Goal: Check status

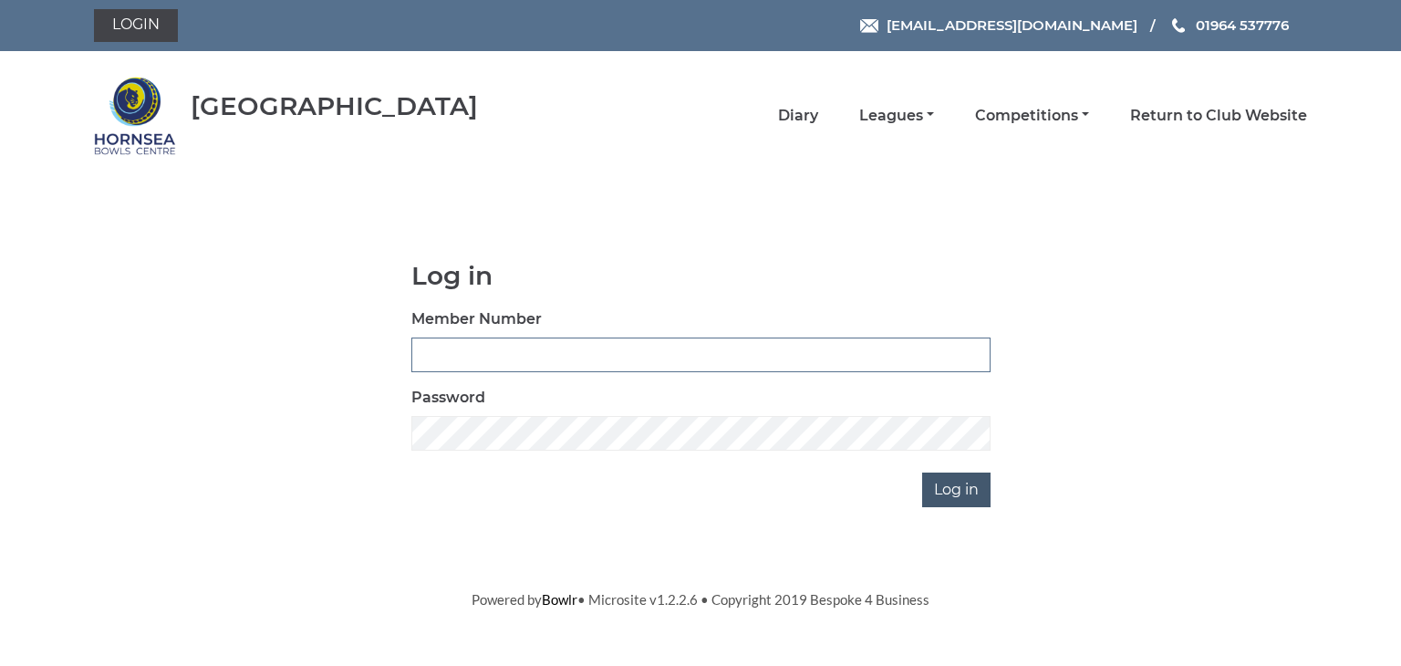
type input "0902"
click at [941, 485] on input "Log in" at bounding box center [956, 489] width 68 height 35
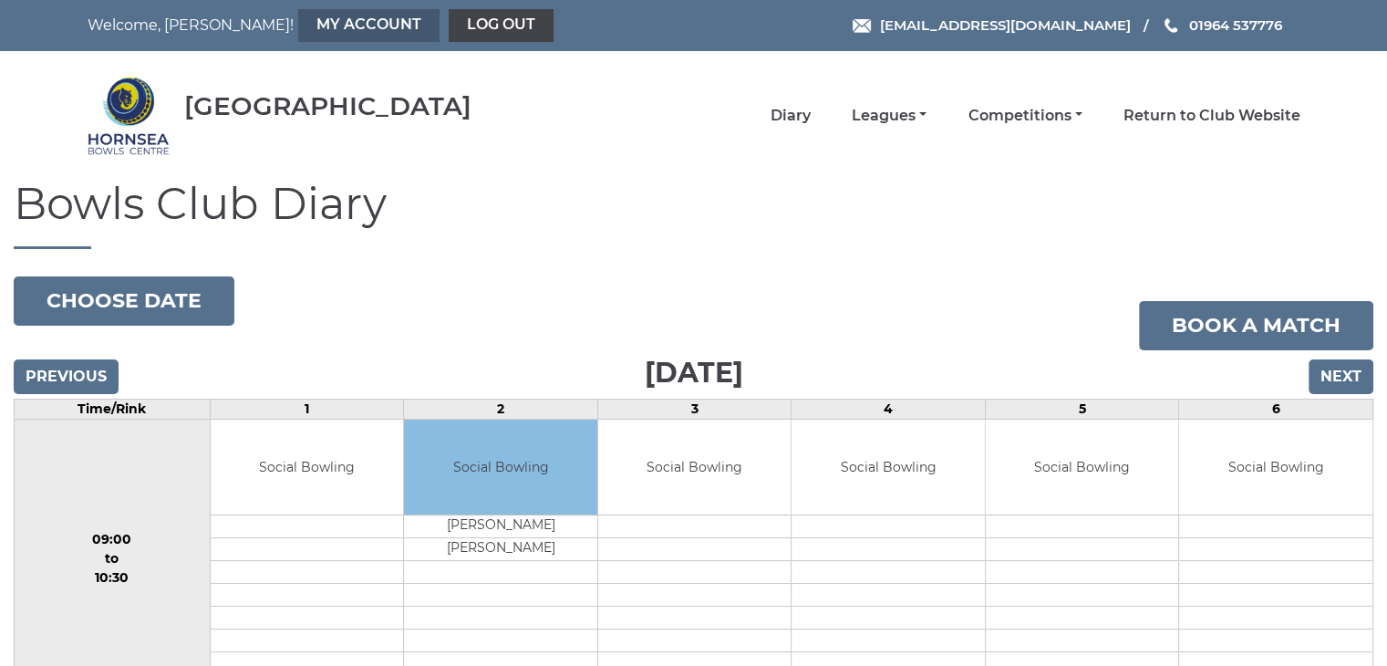
click at [298, 22] on link "My Account" at bounding box center [368, 25] width 141 height 33
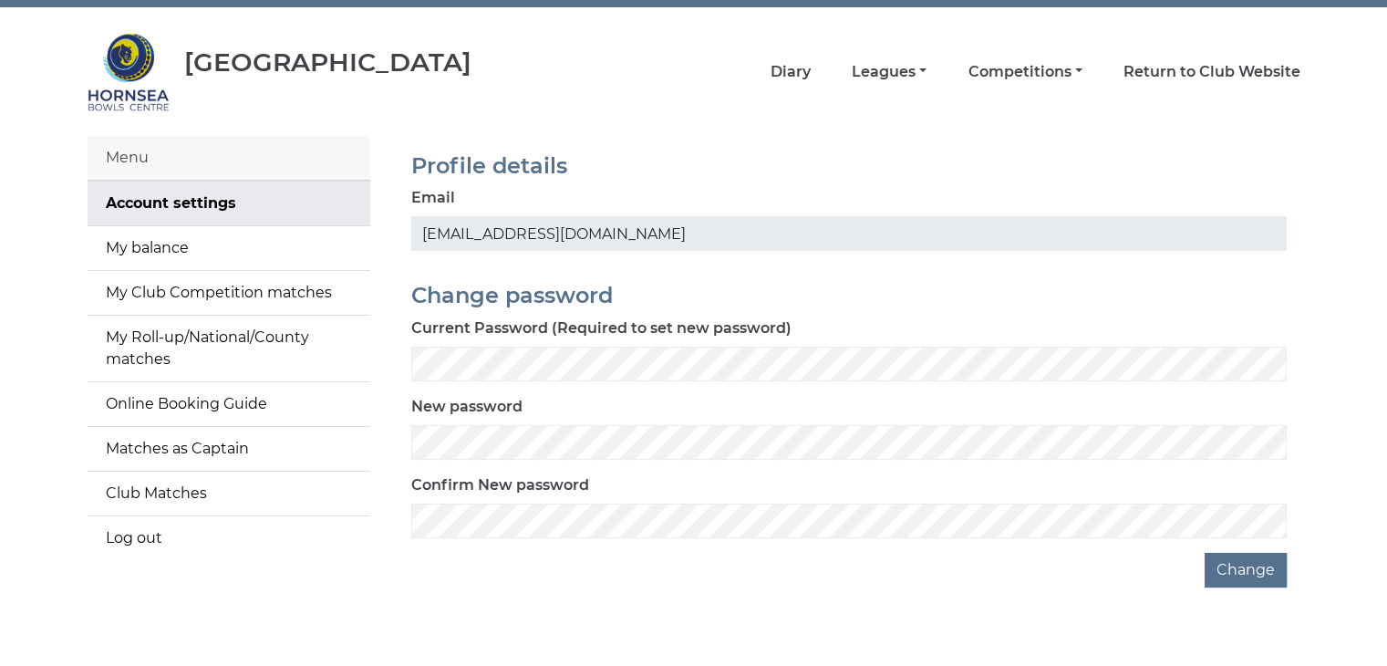
scroll to position [67, 0]
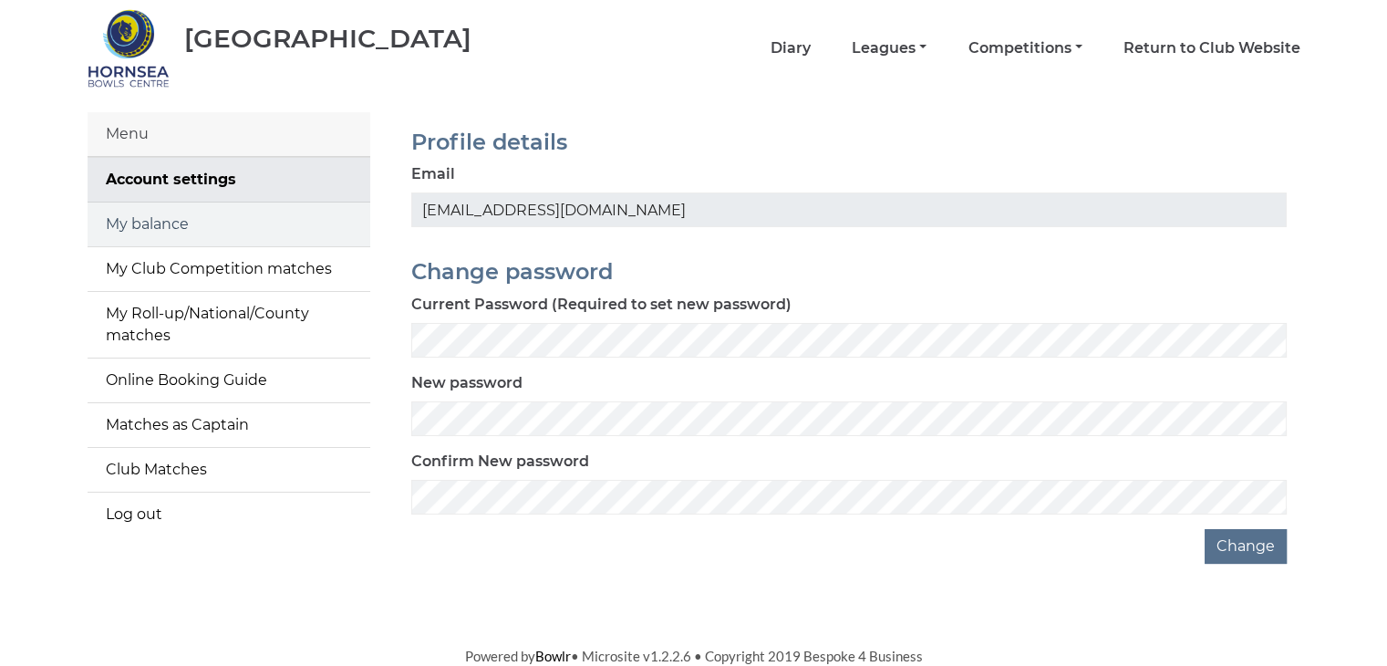
click at [160, 220] on link "My balance" at bounding box center [229, 224] width 283 height 44
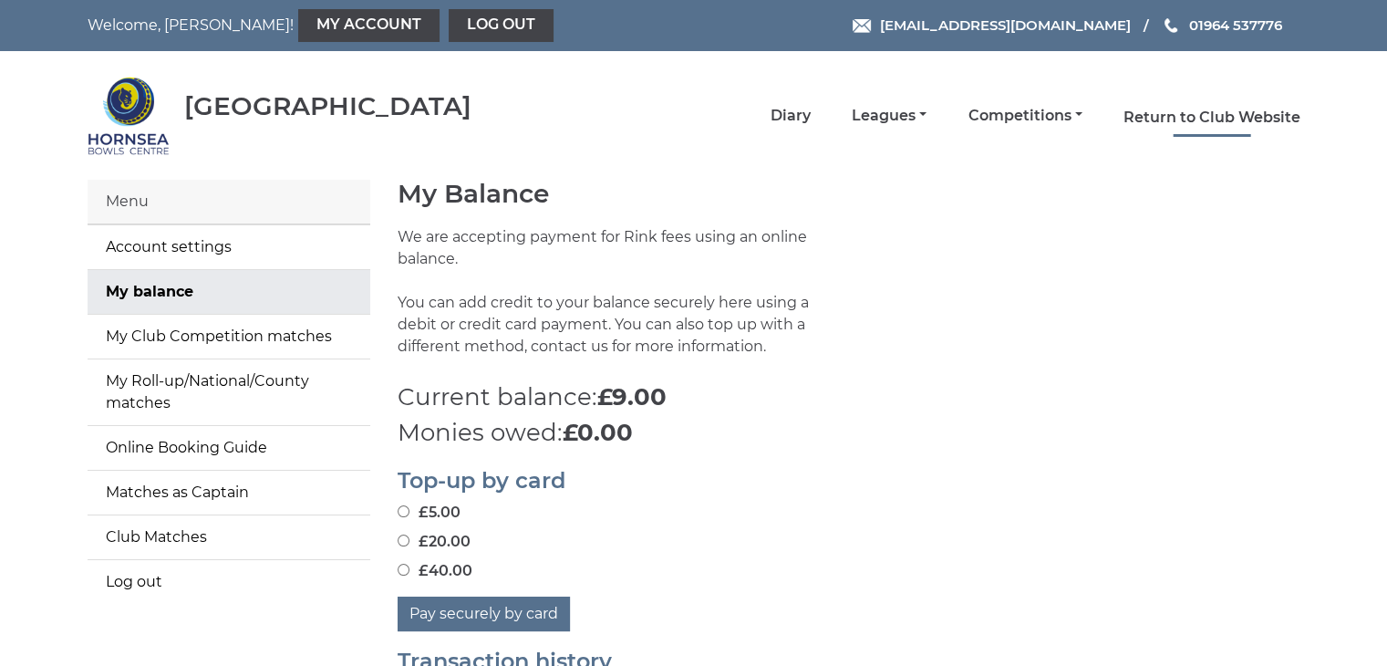
click at [1255, 110] on link "Return to Club Website" at bounding box center [1211, 118] width 177 height 20
